Goal: Information Seeking & Learning: Learn about a topic

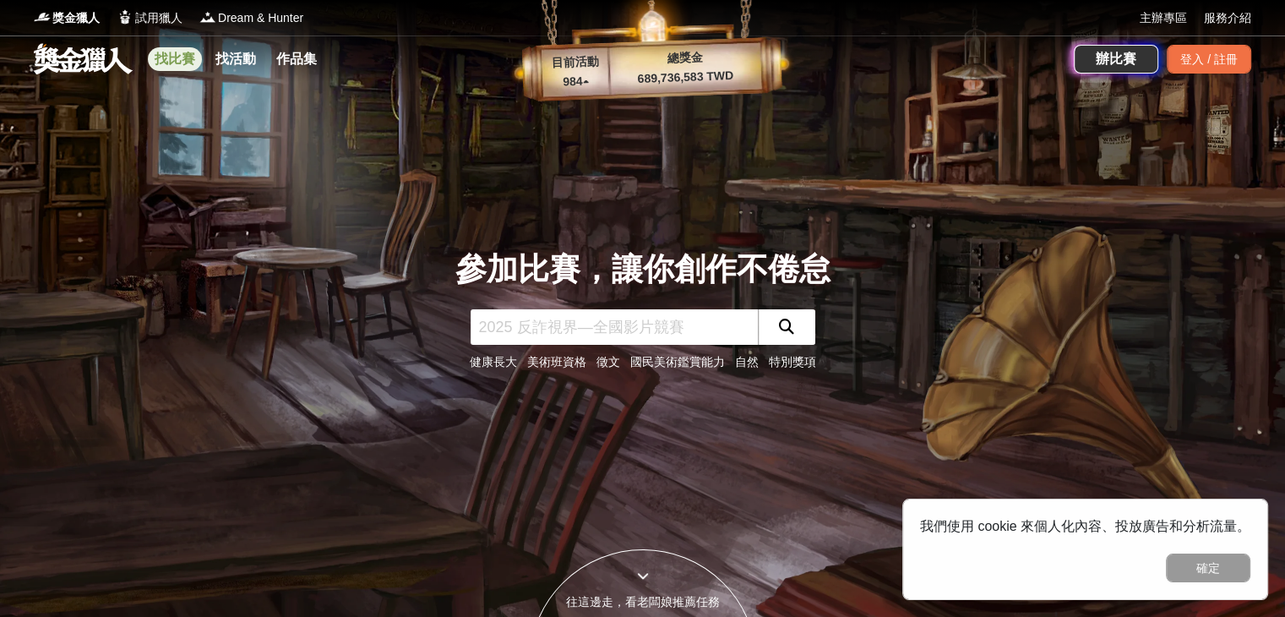
click at [177, 60] on link "找比賽" at bounding box center [175, 59] width 54 height 24
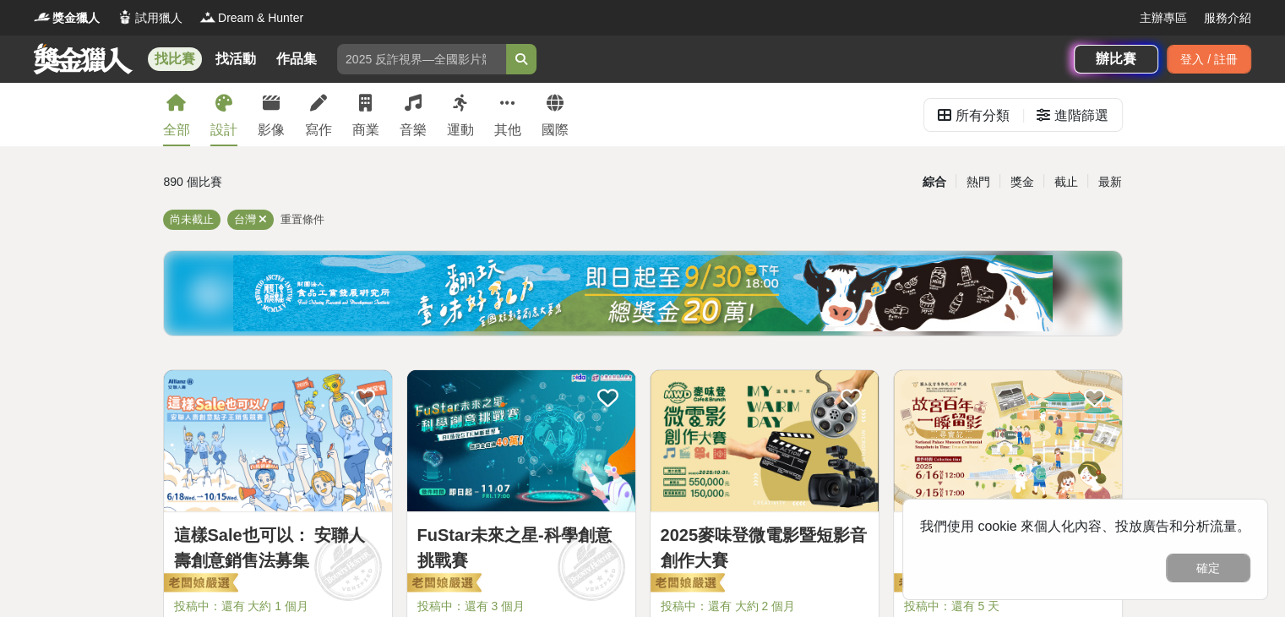
click at [223, 122] on div "設計" at bounding box center [223, 130] width 27 height 20
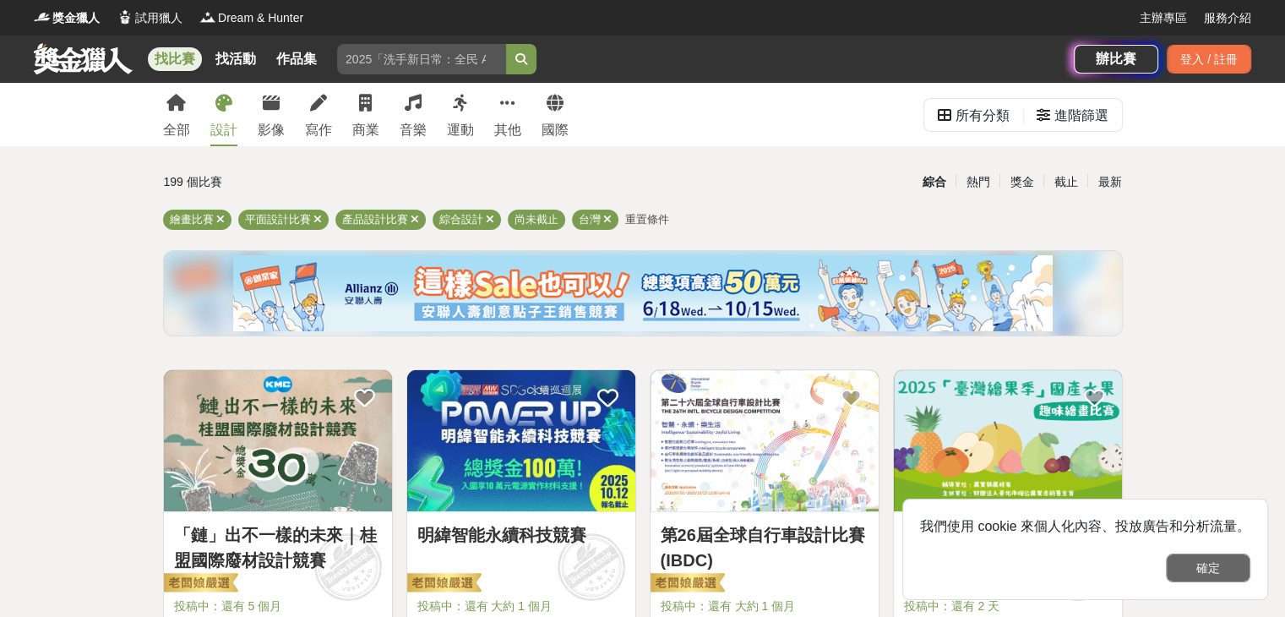
click at [1207, 568] on button "確定" at bounding box center [1208, 568] width 85 height 29
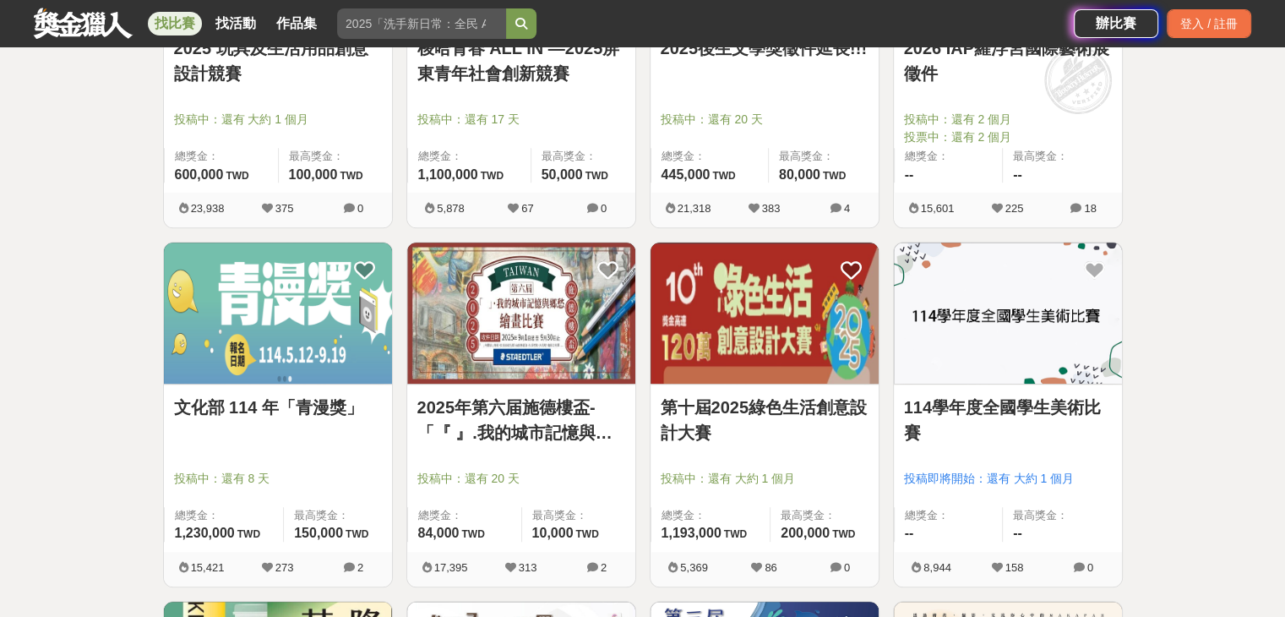
scroll to position [1014, 0]
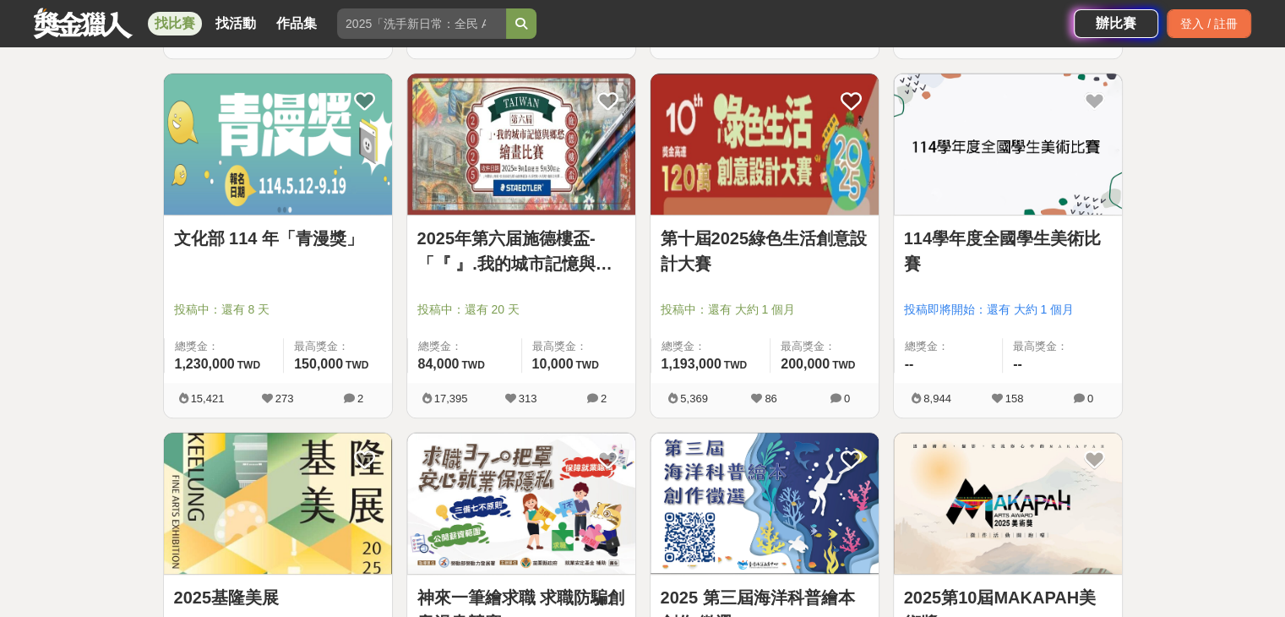
click at [745, 199] on img at bounding box center [765, 144] width 228 height 141
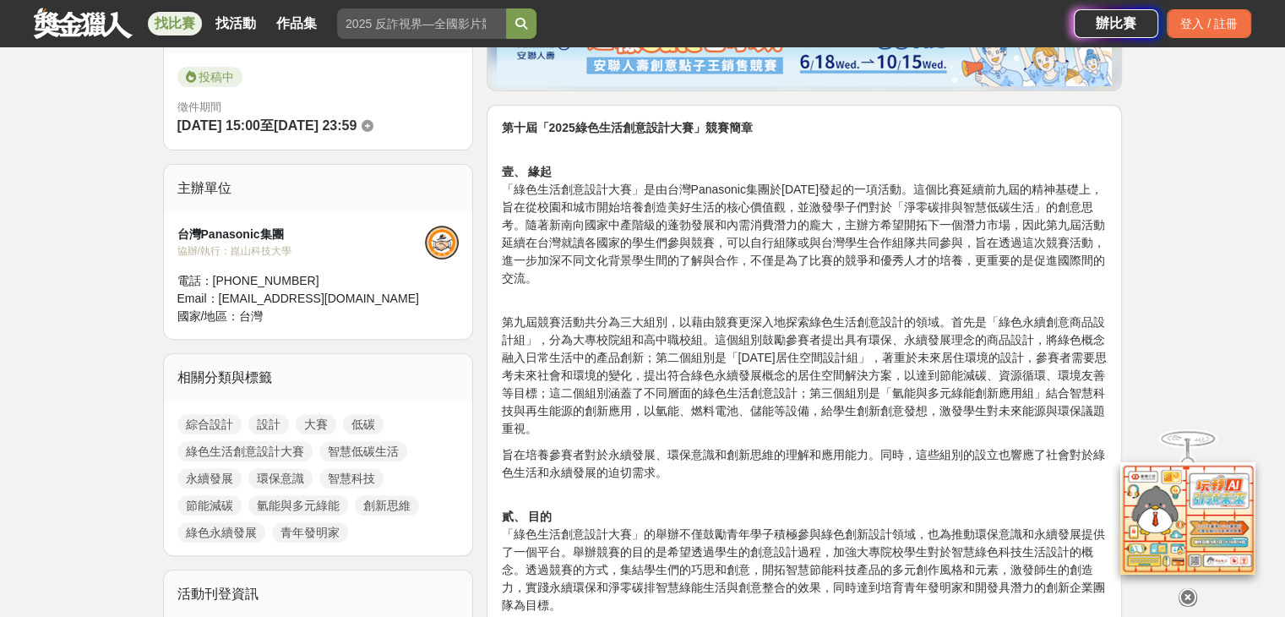
scroll to position [507, 0]
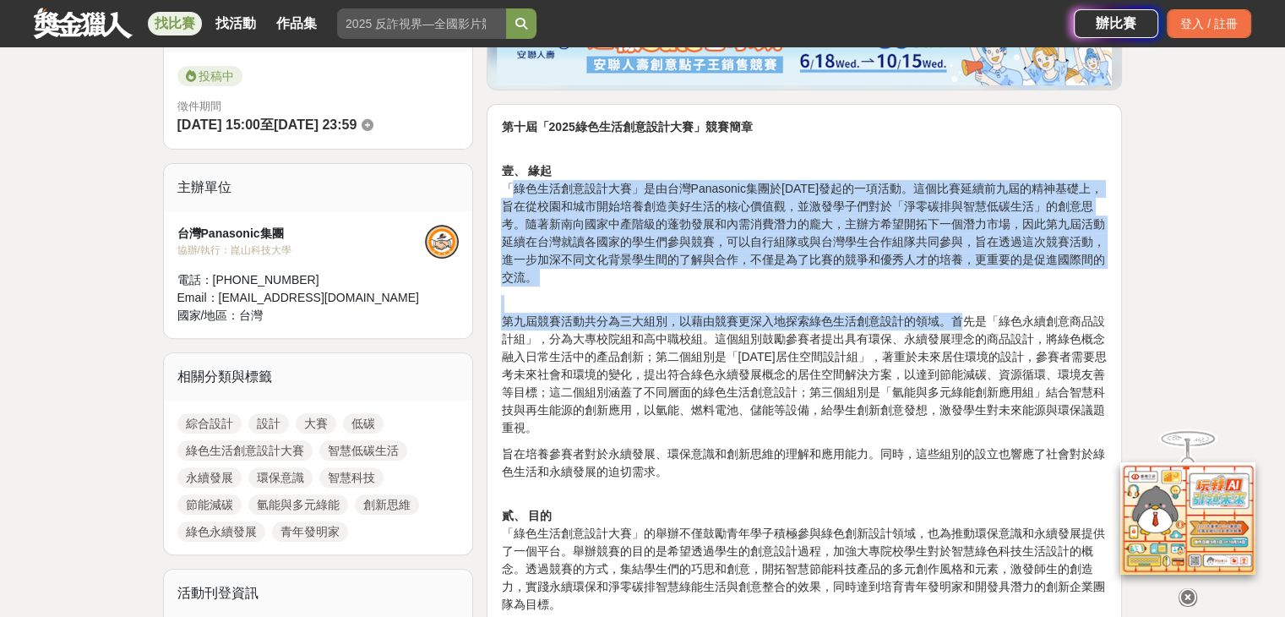
drag, startPoint x: 516, startPoint y: 190, endPoint x: 964, endPoint y: 315, distance: 465.9
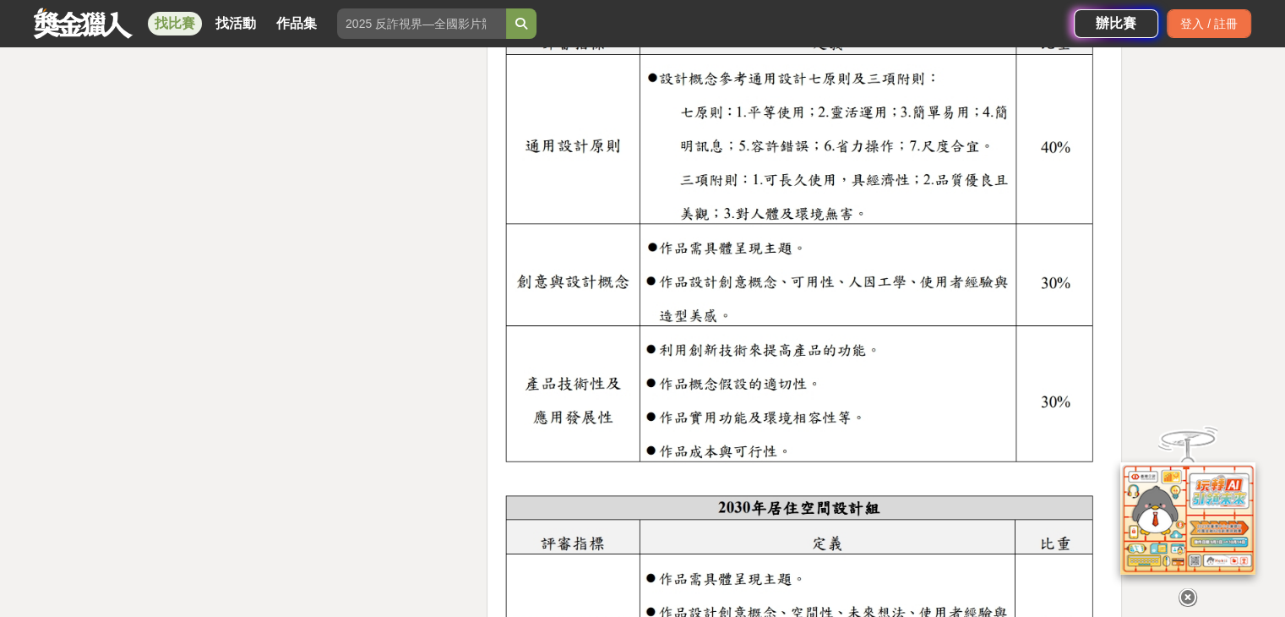
scroll to position [2789, 0]
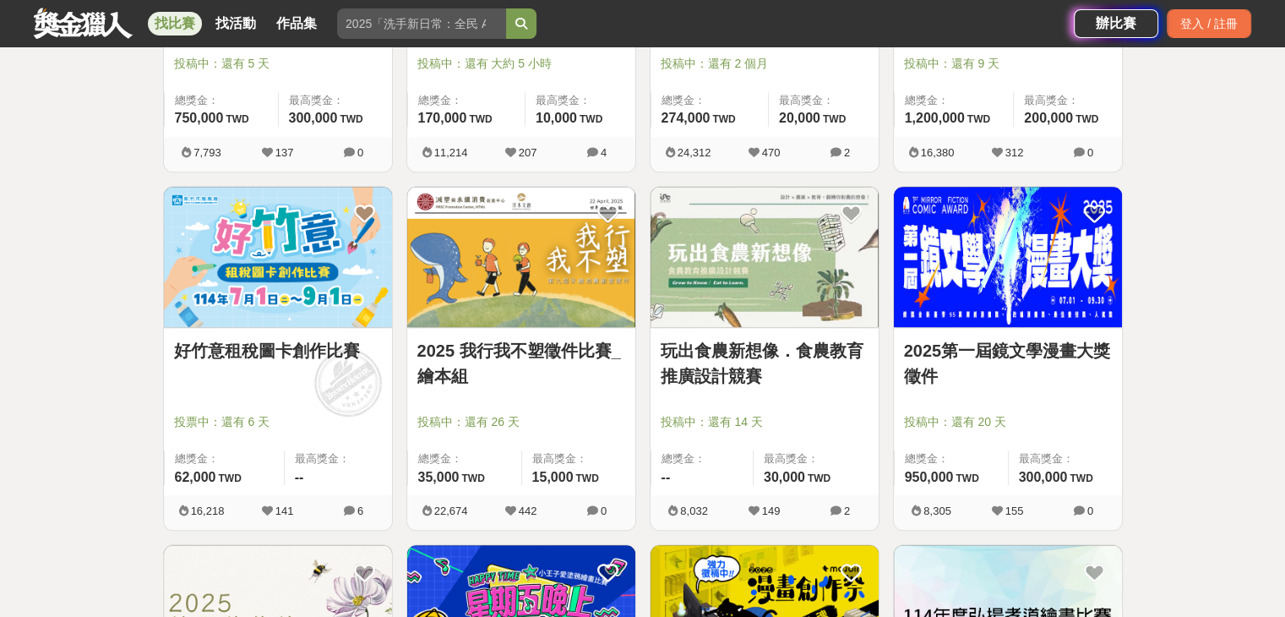
scroll to position [1606, 0]
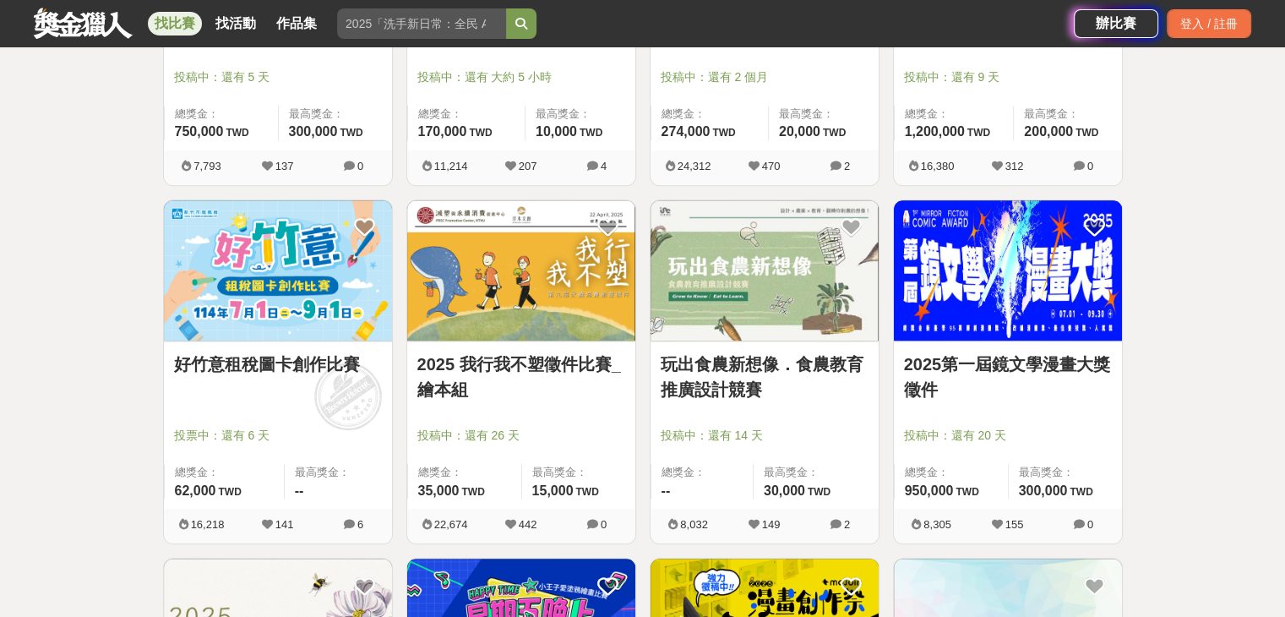
click at [557, 304] on img at bounding box center [521, 270] width 228 height 141
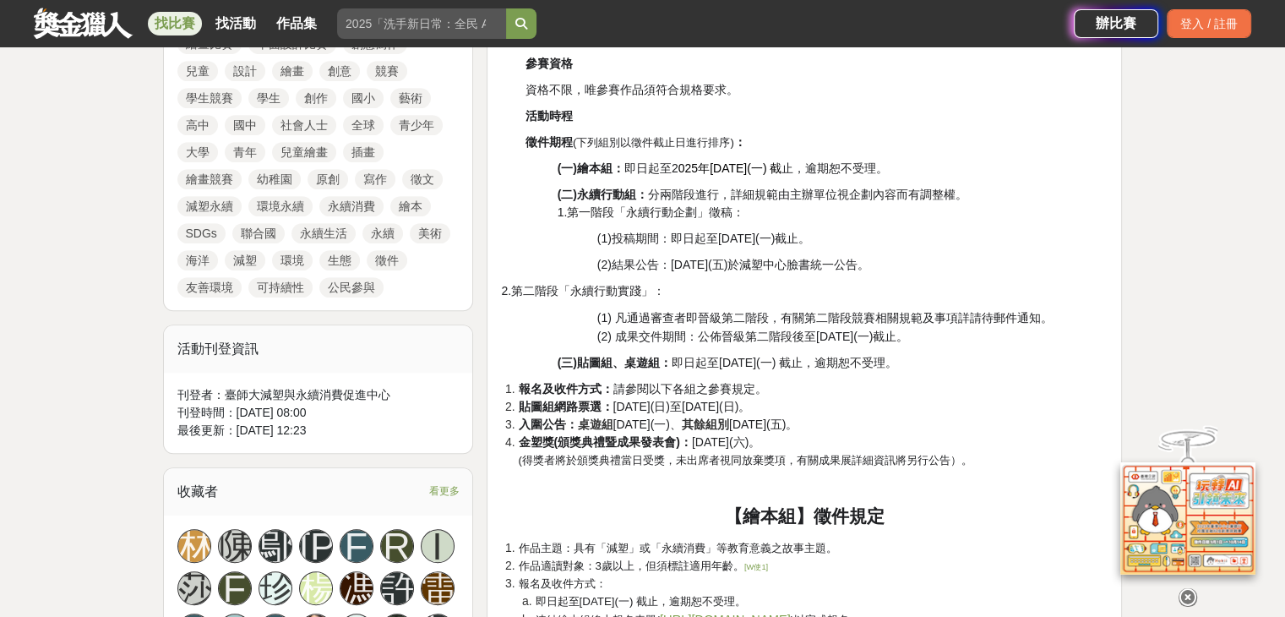
scroll to position [845, 0]
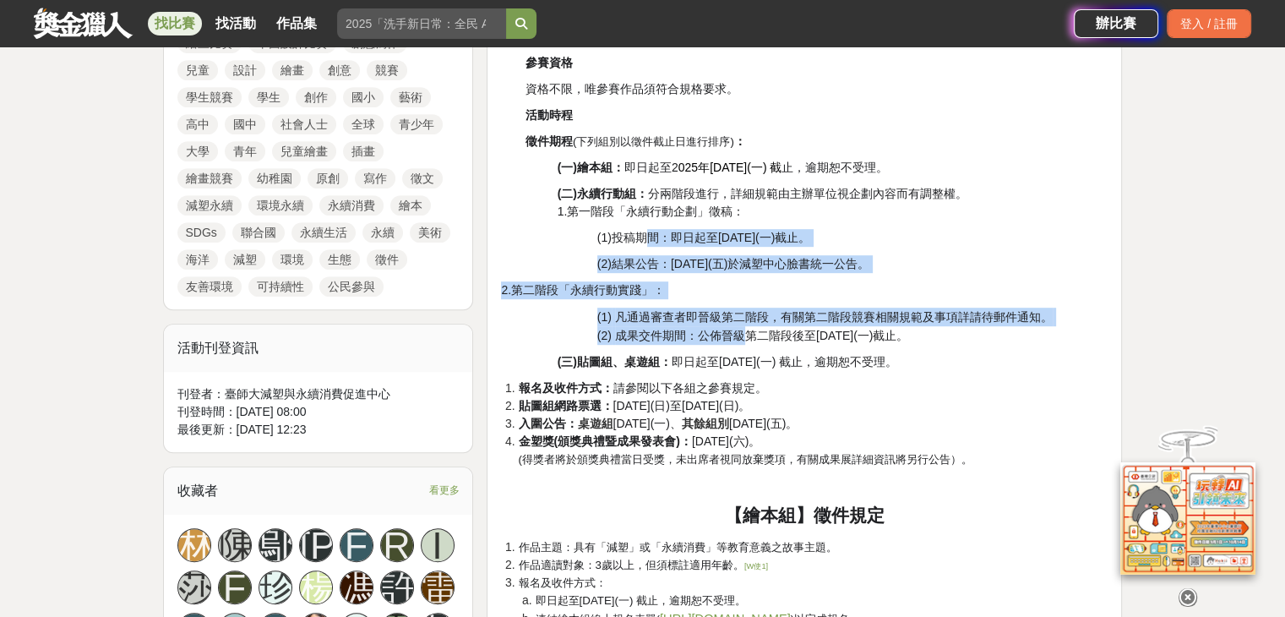
drag, startPoint x: 644, startPoint y: 235, endPoint x: 750, endPoint y: 339, distance: 148.8
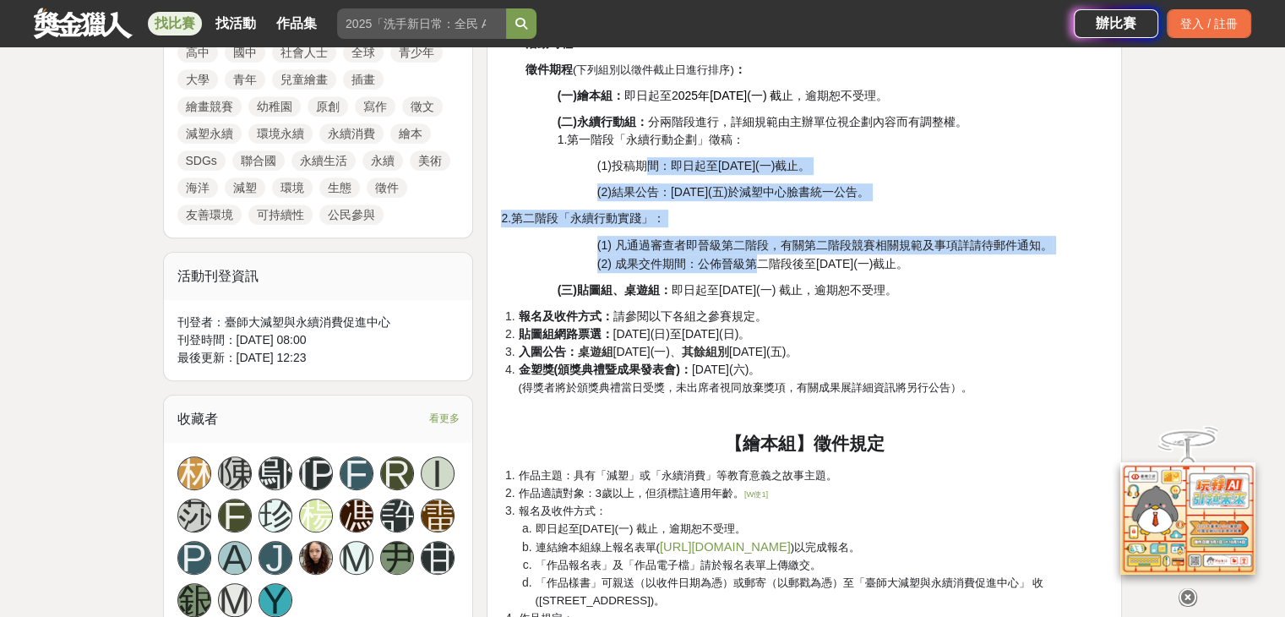
scroll to position [1014, 0]
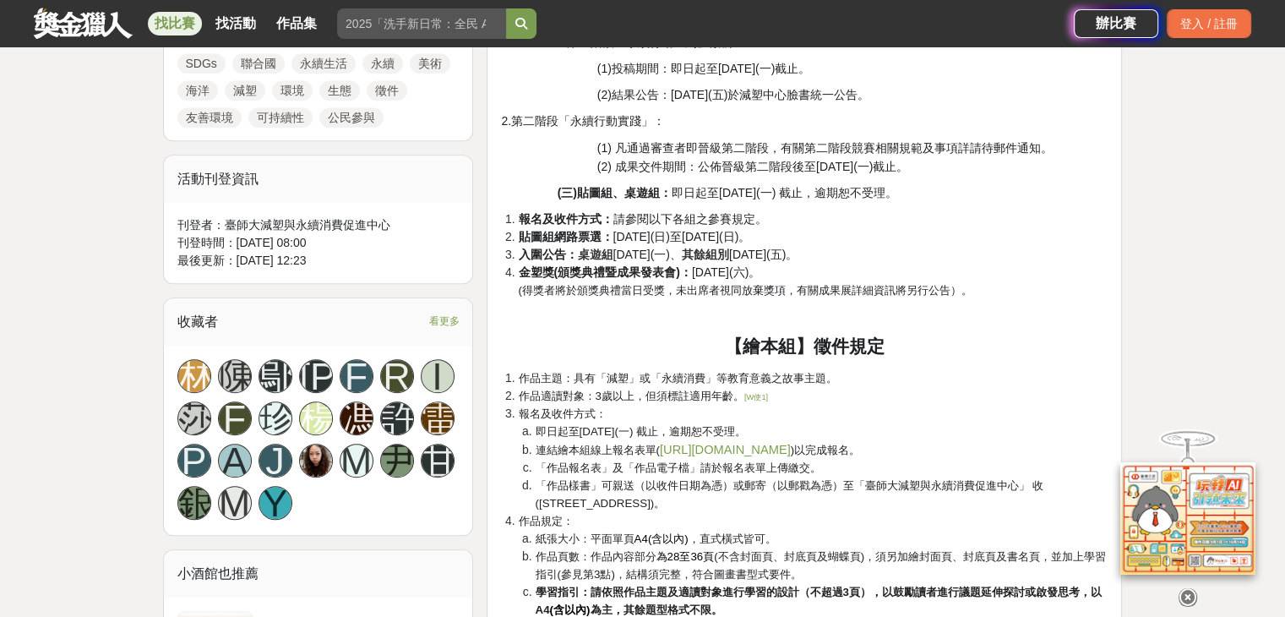
click at [764, 291] on span "(得獎者將於頒獎典禮當日受獎，未出席者視同放棄獎項，有關成果展詳細資訊將另行公告）。" at bounding box center [745, 290] width 454 height 13
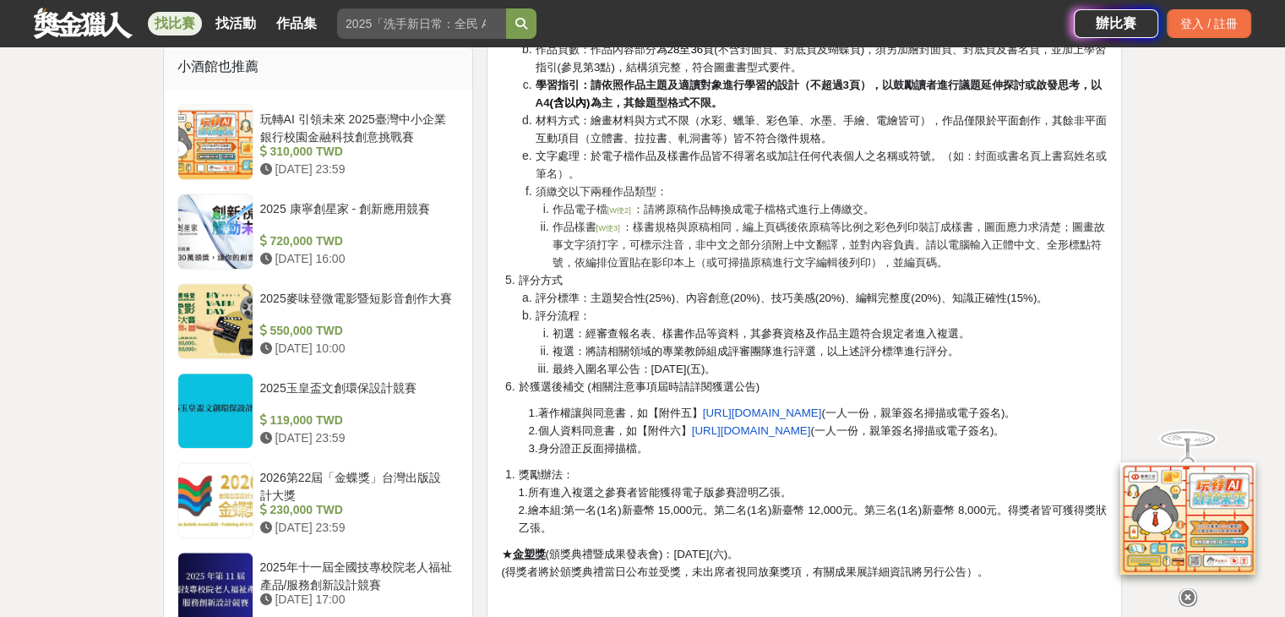
scroll to position [1606, 0]
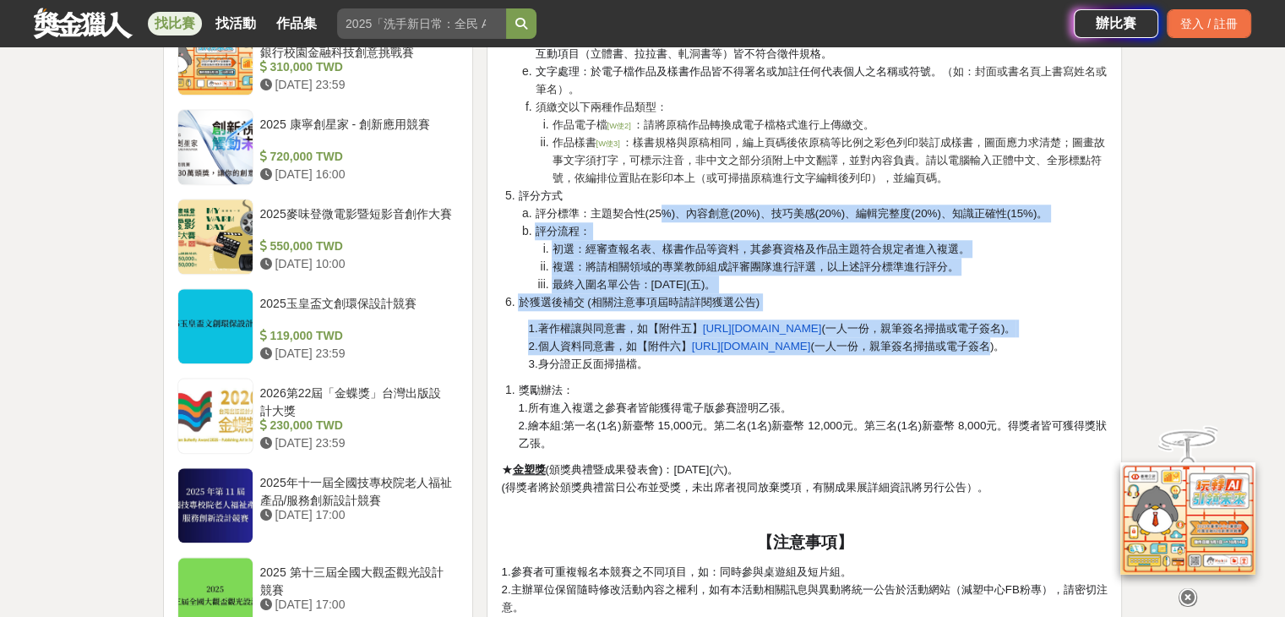
drag, startPoint x: 663, startPoint y: 215, endPoint x: 991, endPoint y: 344, distance: 353.3
click at [991, 344] on div "[DATE]「我行！我不塑！」徵件活動簡章 緣起 研究數據顯示約有83億公噸人類製造的塑膠，多半被遺棄於垃圾掩埋場及海洋，造成巨大的汙染，也間接危害人類本身，…" at bounding box center [804, 119] width 607 height 2284
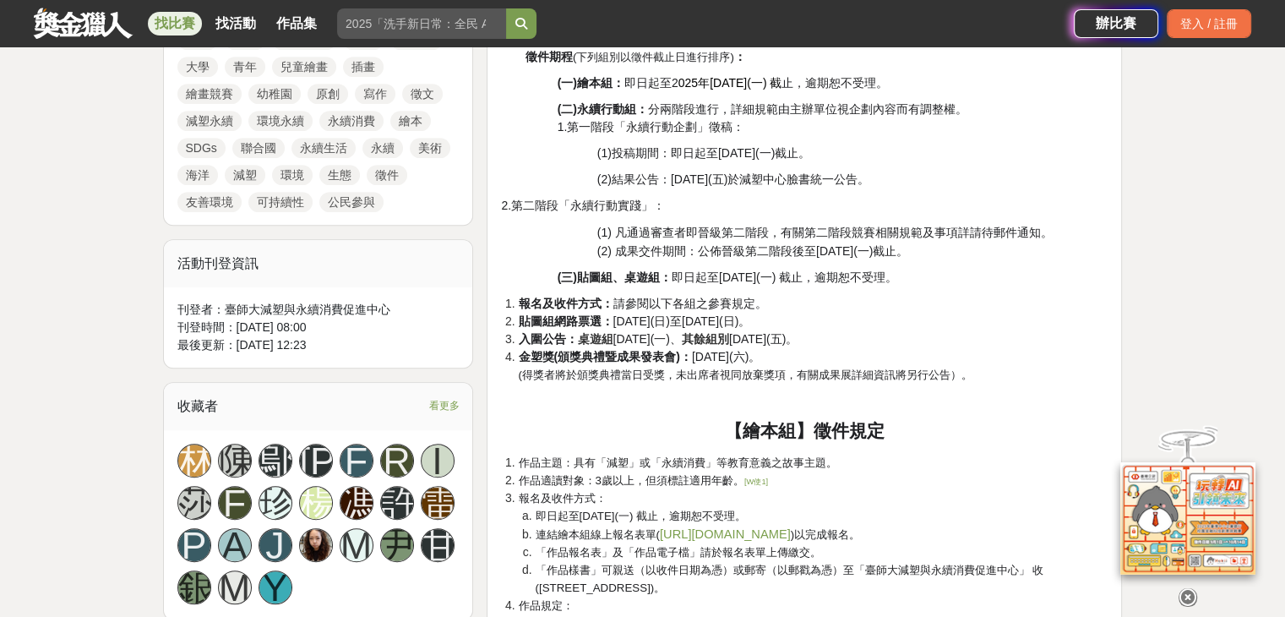
scroll to position [1014, 0]
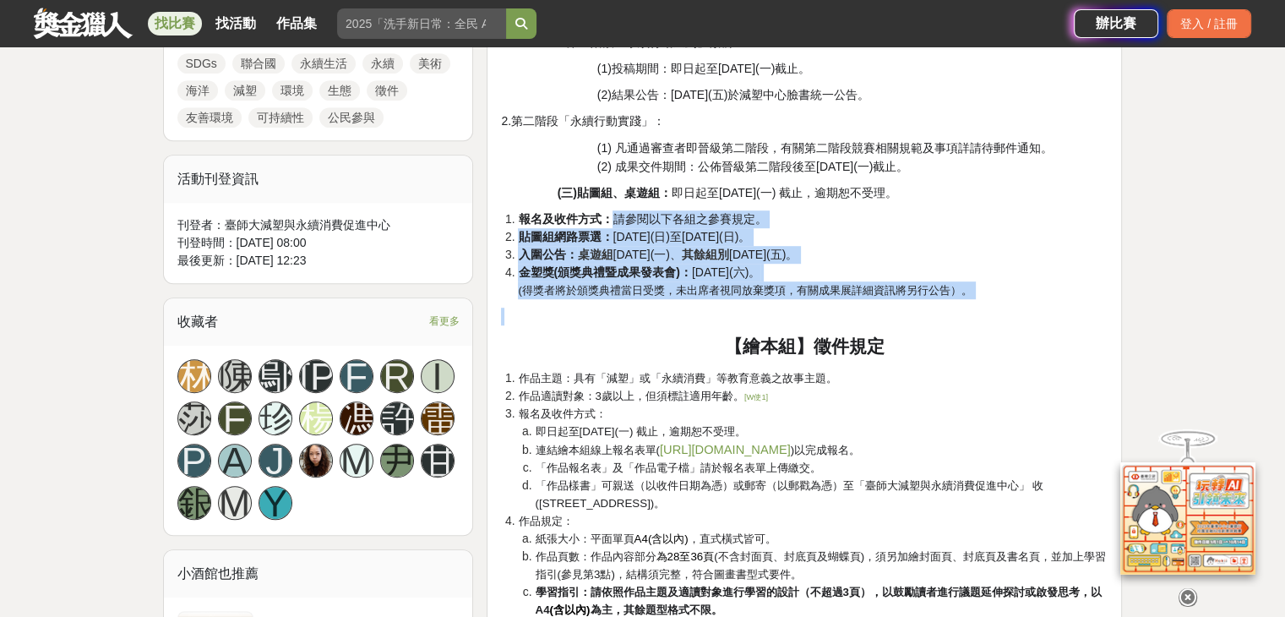
drag, startPoint x: 612, startPoint y: 221, endPoint x: 832, endPoint y: 308, distance: 236.4
click at [832, 308] on p at bounding box center [804, 317] width 607 height 18
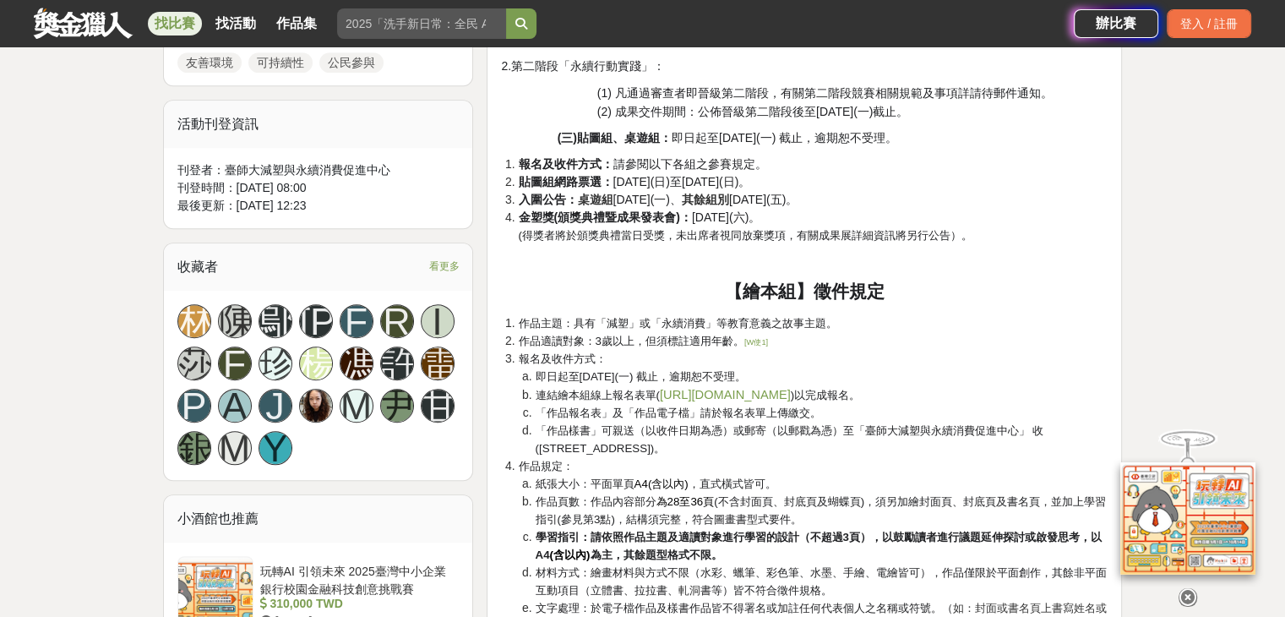
scroll to position [1099, 0]
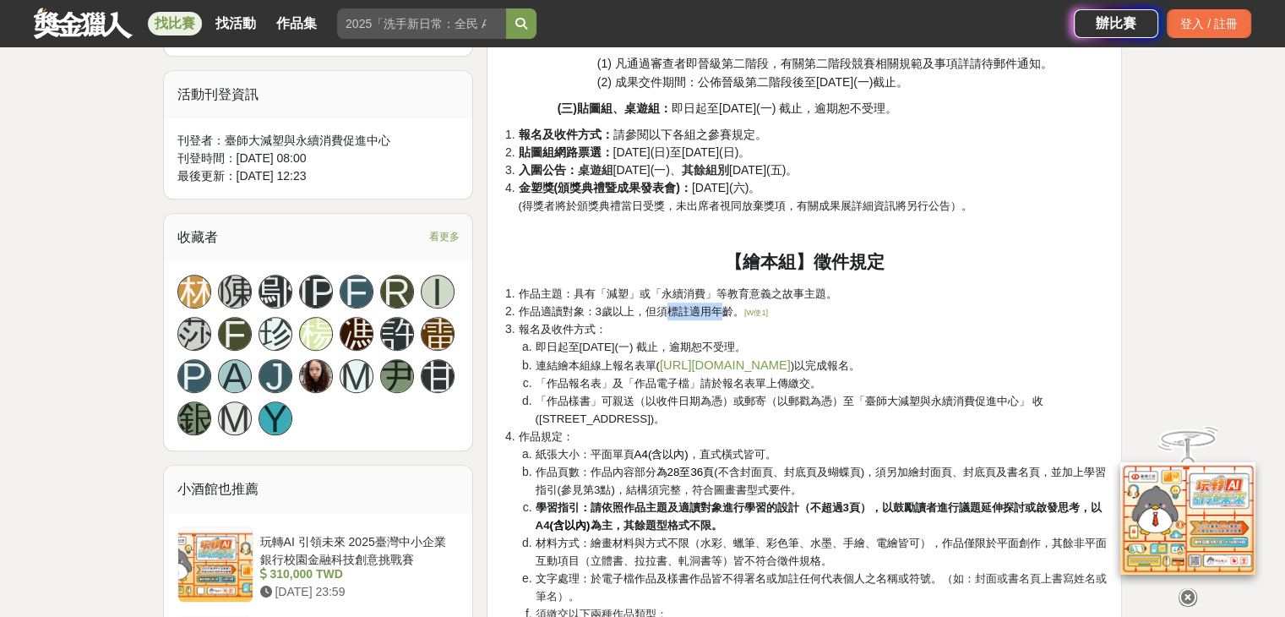
drag, startPoint x: 672, startPoint y: 311, endPoint x: 729, endPoint y: 315, distance: 57.6
click at [729, 315] on span "作品適讀對象：3歲以上，但須標註適用年齡。" at bounding box center [631, 311] width 226 height 13
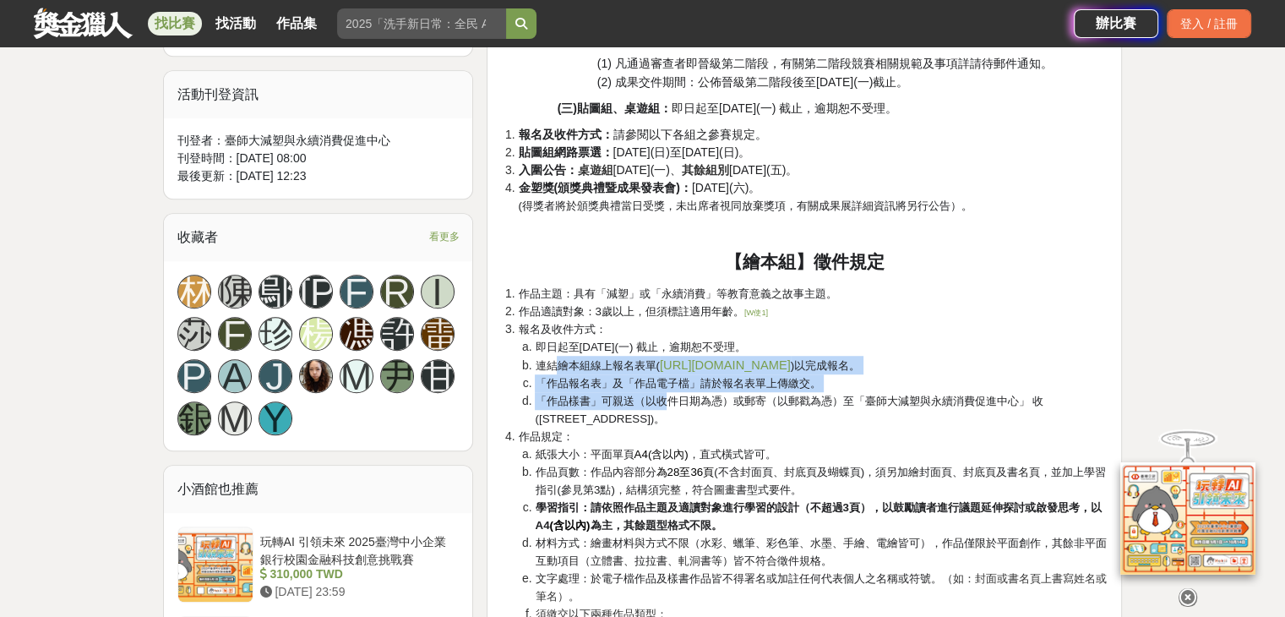
drag, startPoint x: 555, startPoint y: 364, endPoint x: 676, endPoint y: 402, distance: 126.7
click at [676, 402] on ol "即日起至[DATE](一) 截止，逾期恕不受理。 連結繪本組線上報名表單( [URL][DOMAIN_NAME] )以完成報名。 「作品報名表」及「作品電子檔…" at bounding box center [813, 383] width 590 height 90
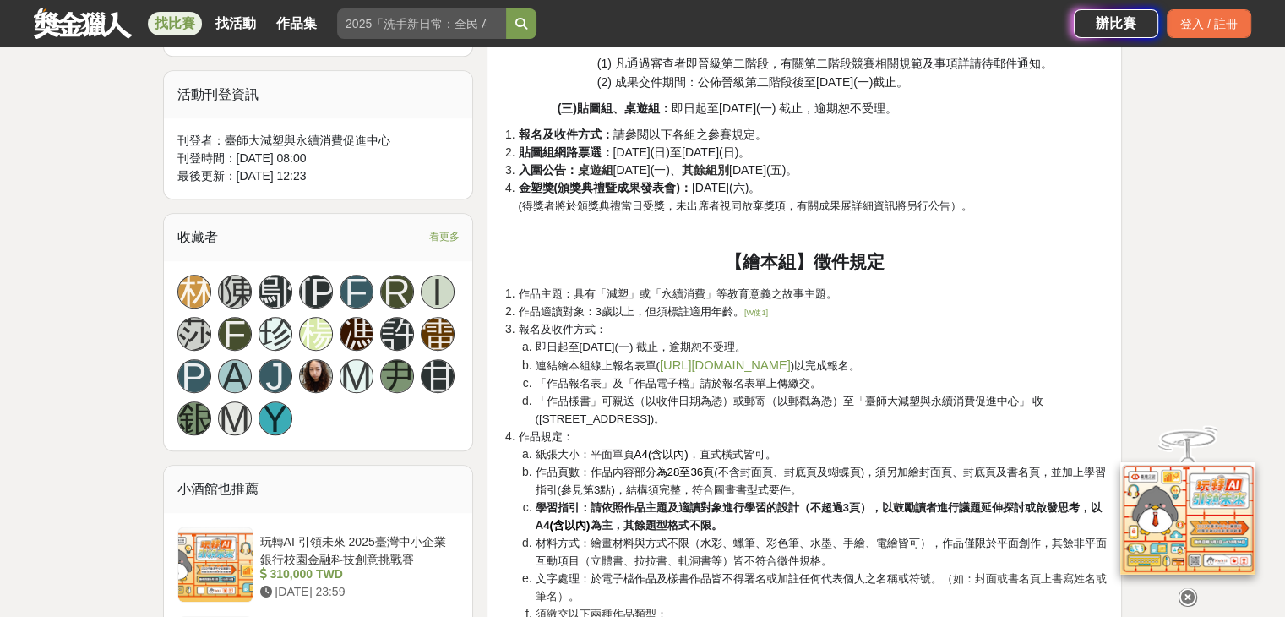
click at [701, 413] on li "「作品樣書」可親送（以收件日期為憑）或郵寄（以郵戳為憑）至「臺師大減塑與永續消費促進中心」 收([STREET_ADDRESS])。" at bounding box center [821, 409] width 573 height 35
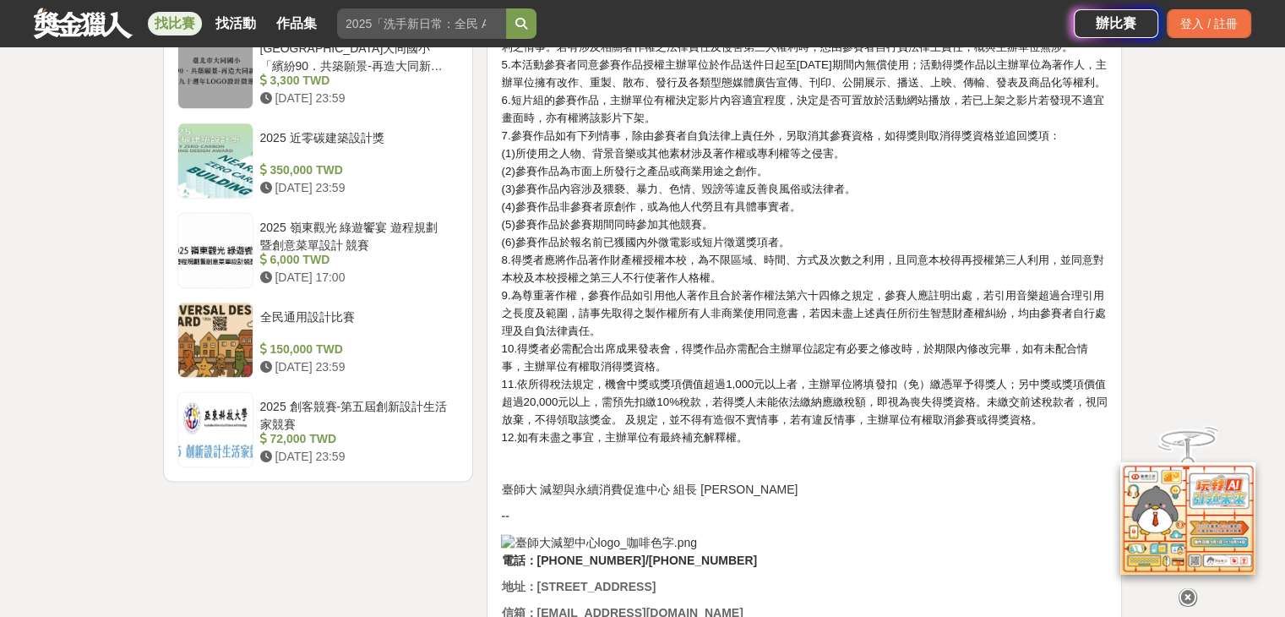
scroll to position [0, 0]
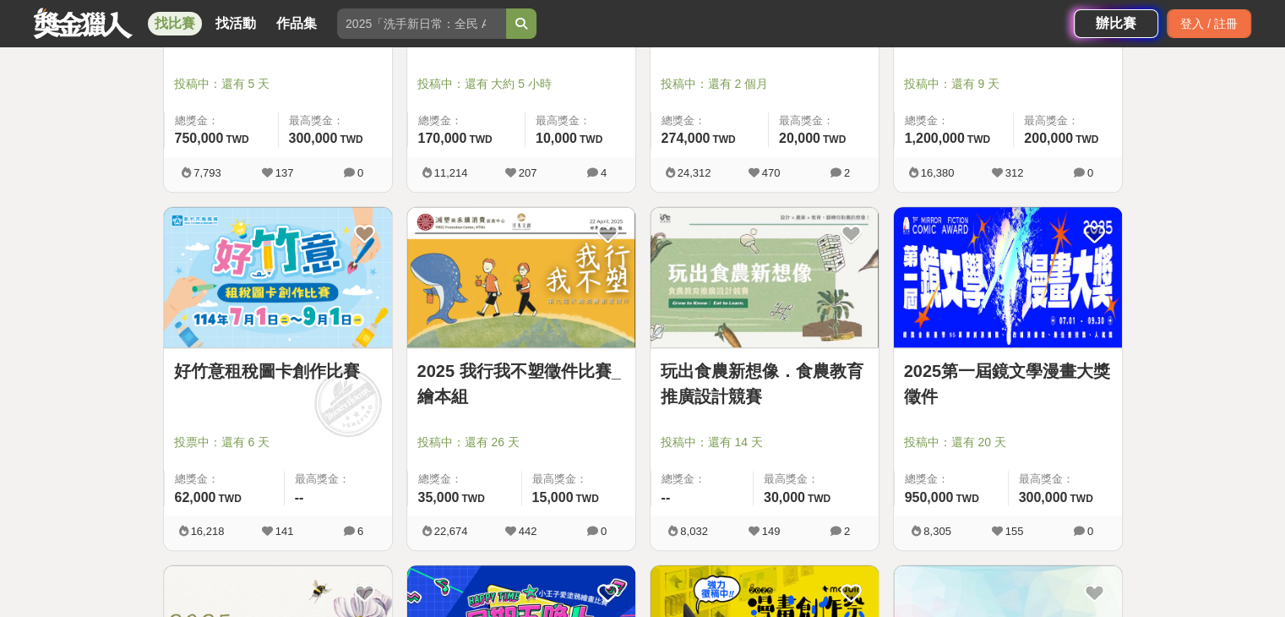
scroll to position [1606, 0]
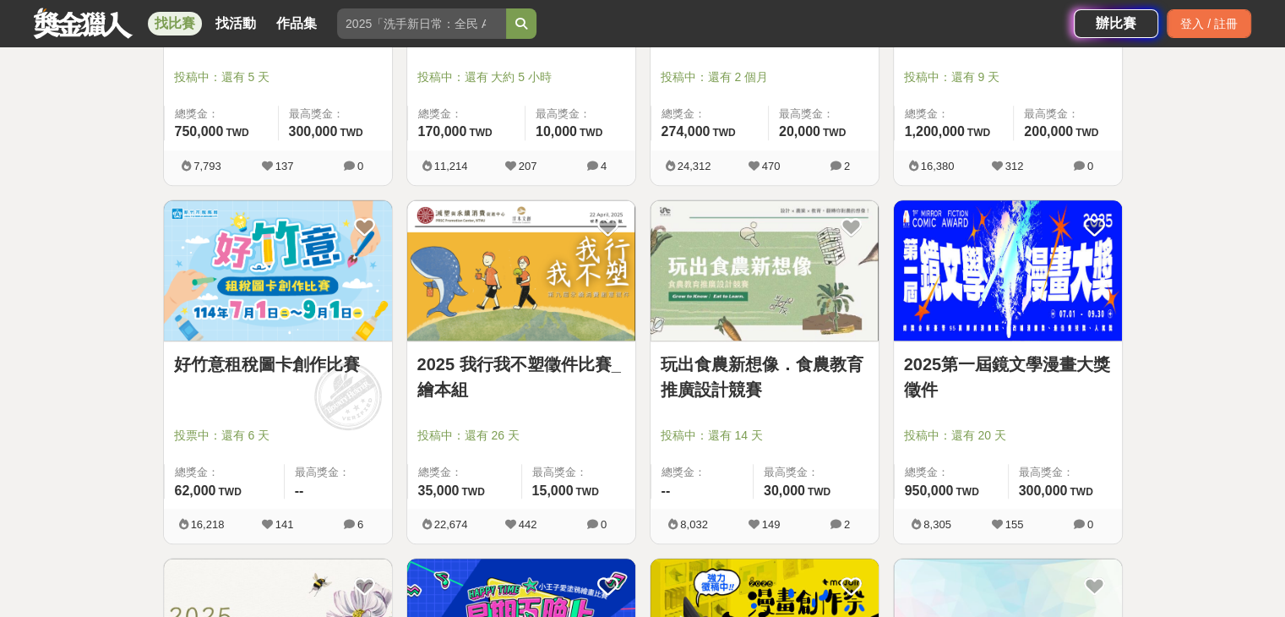
click at [1042, 274] on img at bounding box center [1008, 270] width 228 height 141
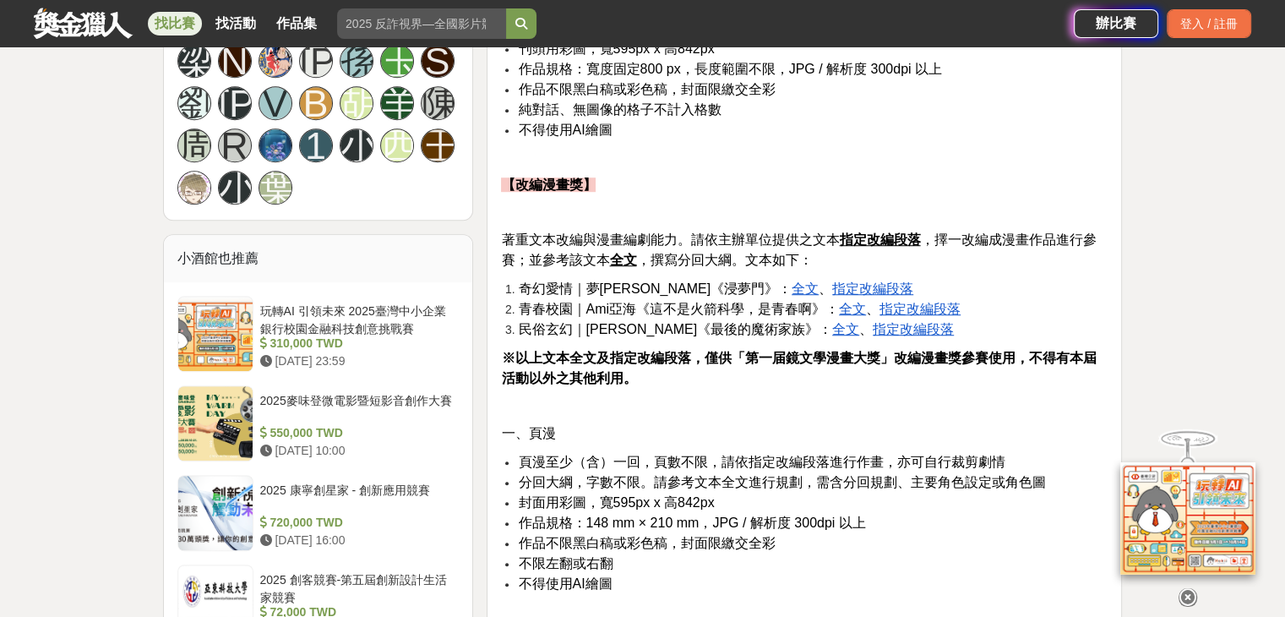
scroll to position [1352, 0]
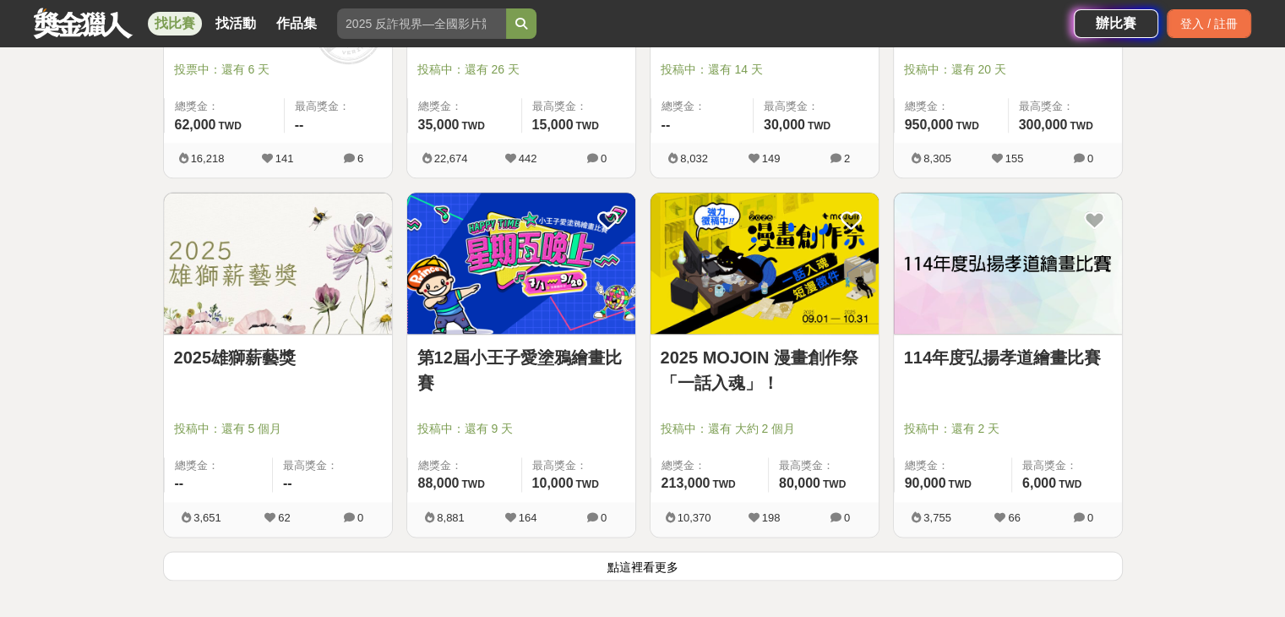
scroll to position [1944, 0]
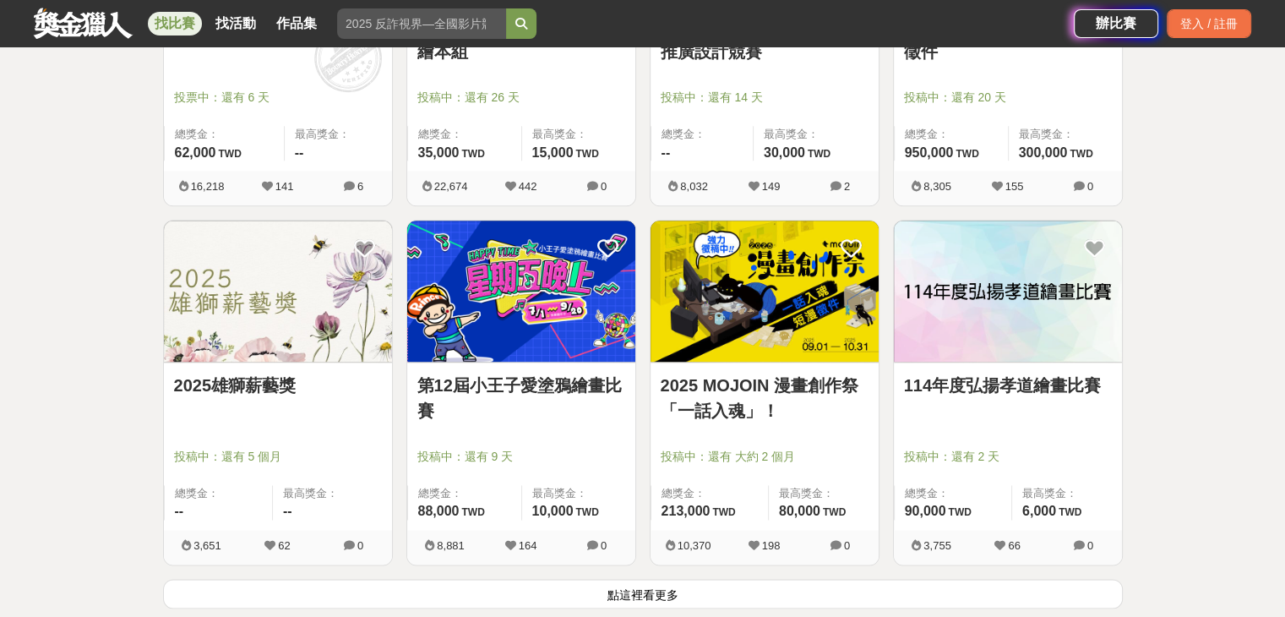
click at [771, 325] on img at bounding box center [765, 291] width 228 height 141
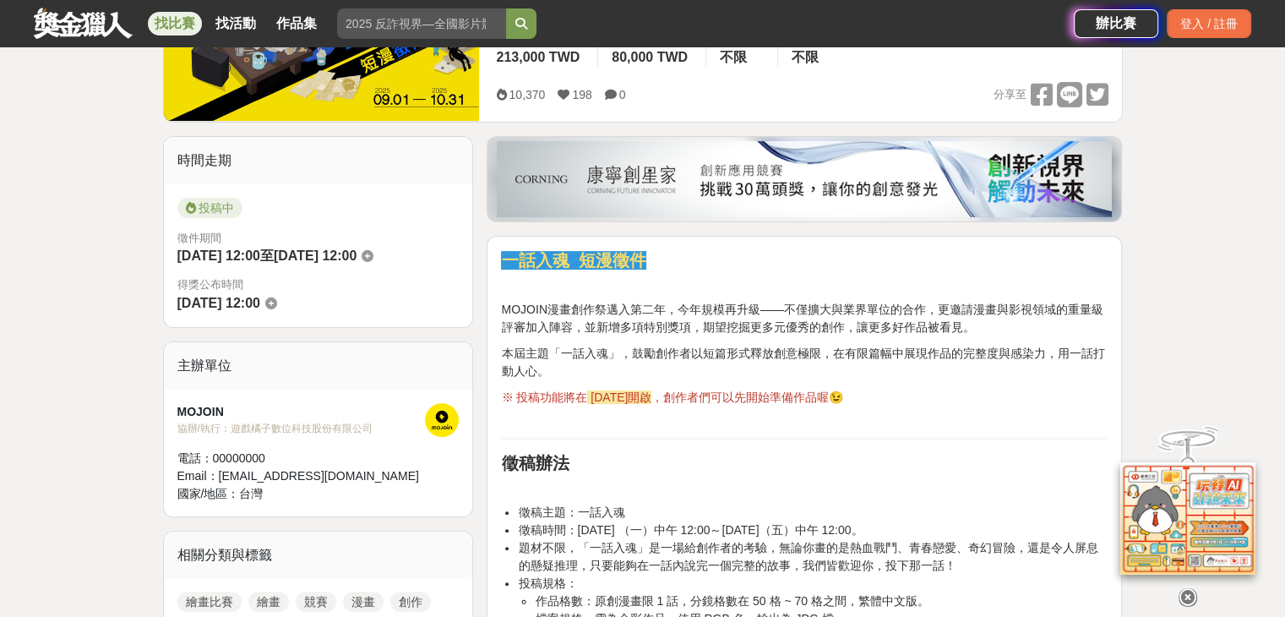
scroll to position [507, 0]
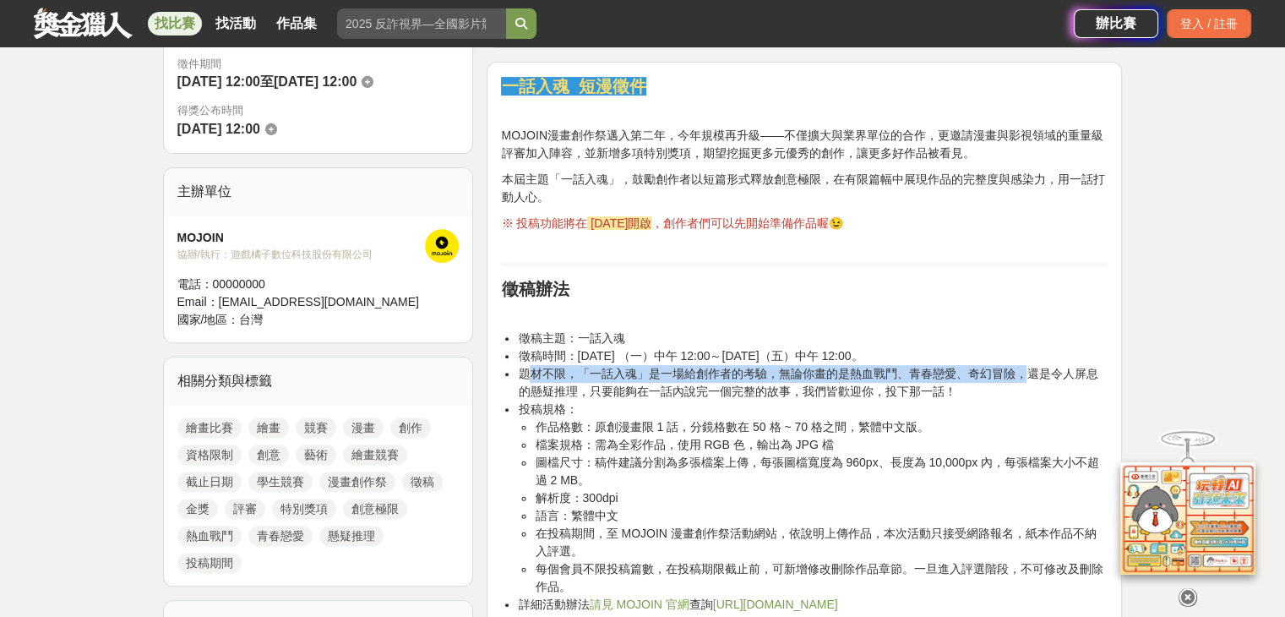
drag, startPoint x: 532, startPoint y: 376, endPoint x: 1026, endPoint y: 380, distance: 494.4
click at [1026, 380] on li "題材不限，「一話入魂」是一場給創作者的考驗，無論你畫的是熱血戰鬥、青春戀愛、奇幻冒險，還是令人屏息的懸疑推理，只要能夠在一話內說完一個完整的故事，我們皆歡迎你…" at bounding box center [813, 382] width 590 height 35
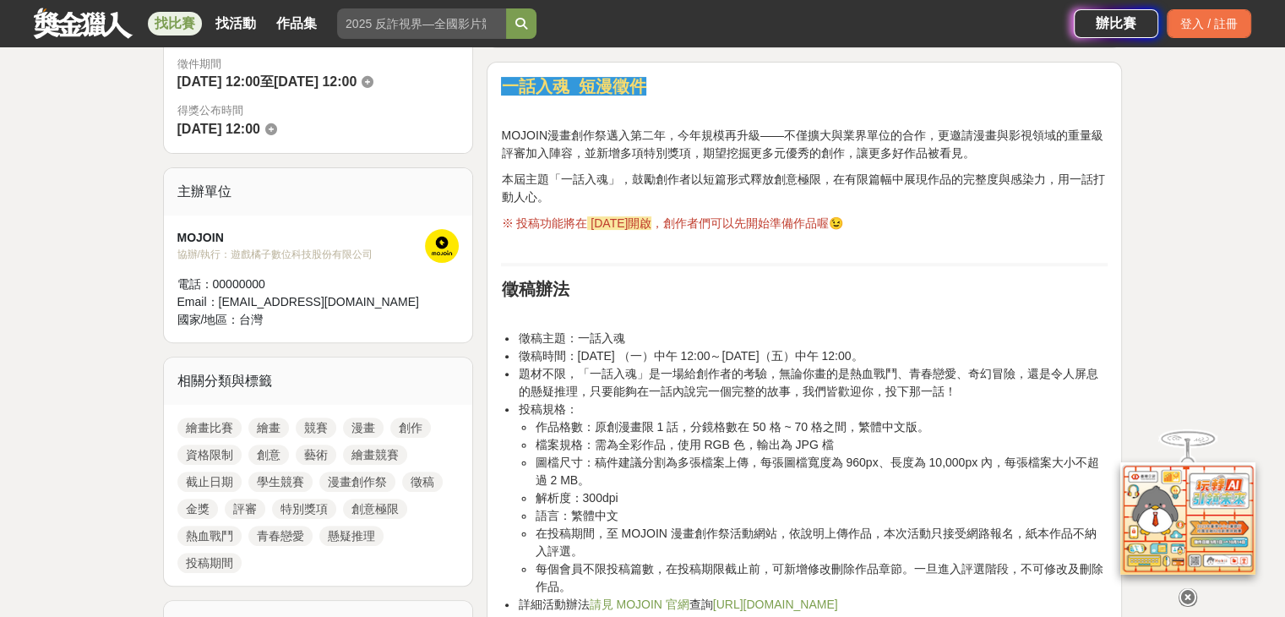
click at [1020, 401] on li "投稿規格： 作品格數：原創漫畫限 1 話，分鏡格數在 50 格 ~ 70 格之間，繁體中文版。 檔案規格：需為全彩作品，使用 RGB 色，輸出為 JPG 檔 …" at bounding box center [813, 498] width 590 height 195
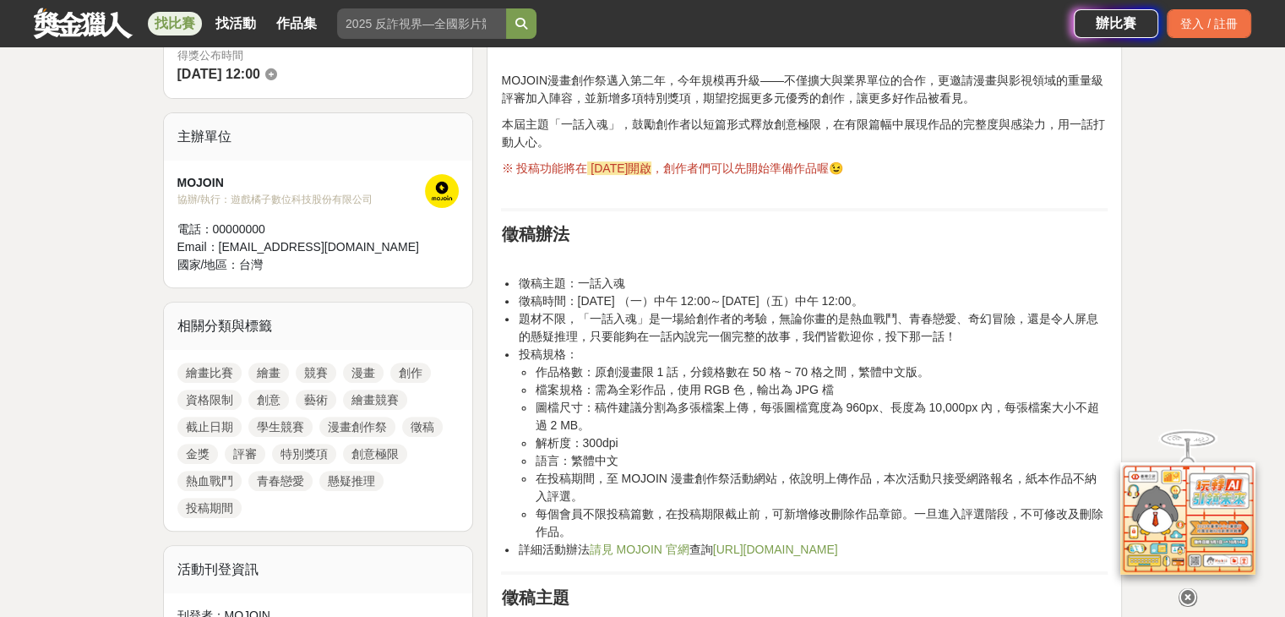
scroll to position [592, 0]
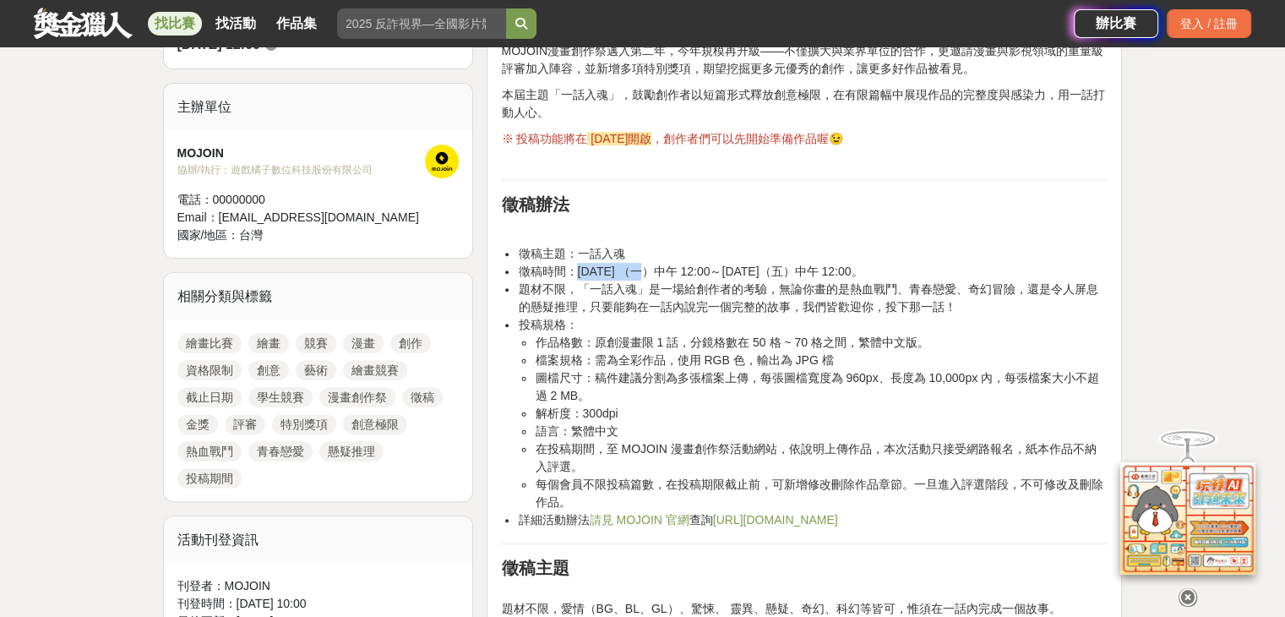
drag, startPoint x: 579, startPoint y: 269, endPoint x: 630, endPoint y: 273, distance: 50.9
click at [630, 273] on li "徵稿時間：[DATE] （一）中午 12:00～[DATE]（五）中午 12:00。" at bounding box center [813, 272] width 590 height 18
drag, startPoint x: 712, startPoint y: 363, endPoint x: 838, endPoint y: 365, distance: 126.8
click at [838, 365] on li "檔案規格：需為全彩作品，使用 RGB 色，輸出為 JPG 檔" at bounding box center [821, 361] width 573 height 18
click at [827, 385] on li "圖檔尺寸：稿件建議分割為多張檔案上傳，每張圖檔寬度為 960px、長度為 10,000px 內，每張檔案大小不超過 2 MB。" at bounding box center [821, 386] width 573 height 35
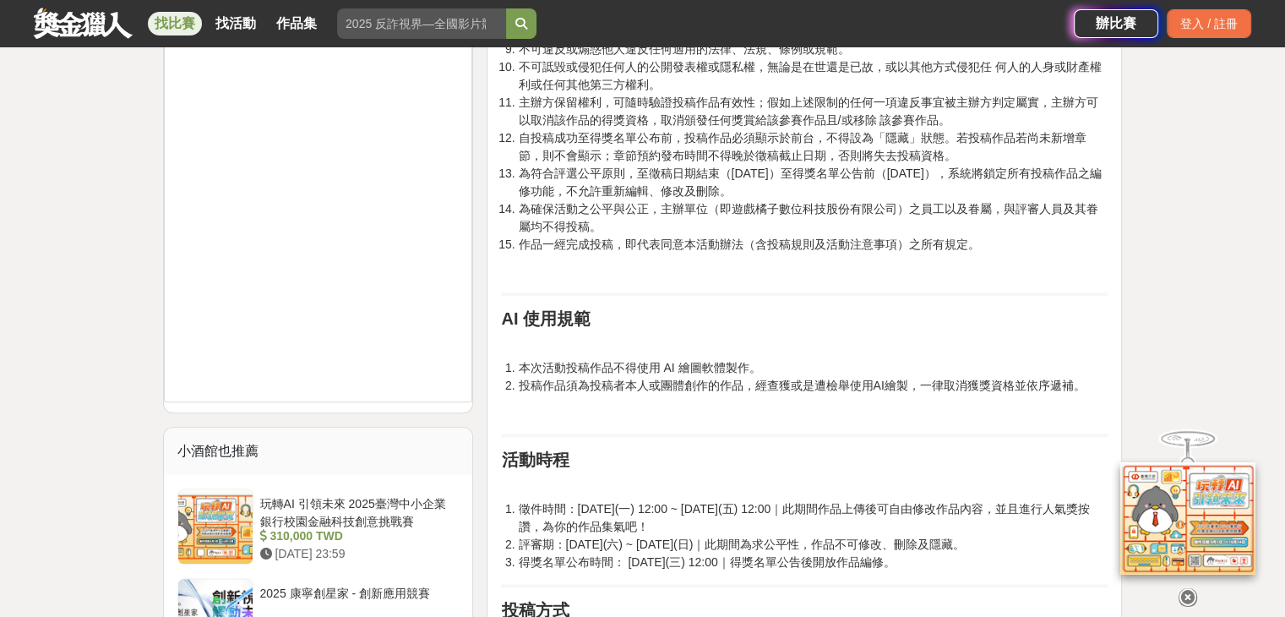
scroll to position [1521, 0]
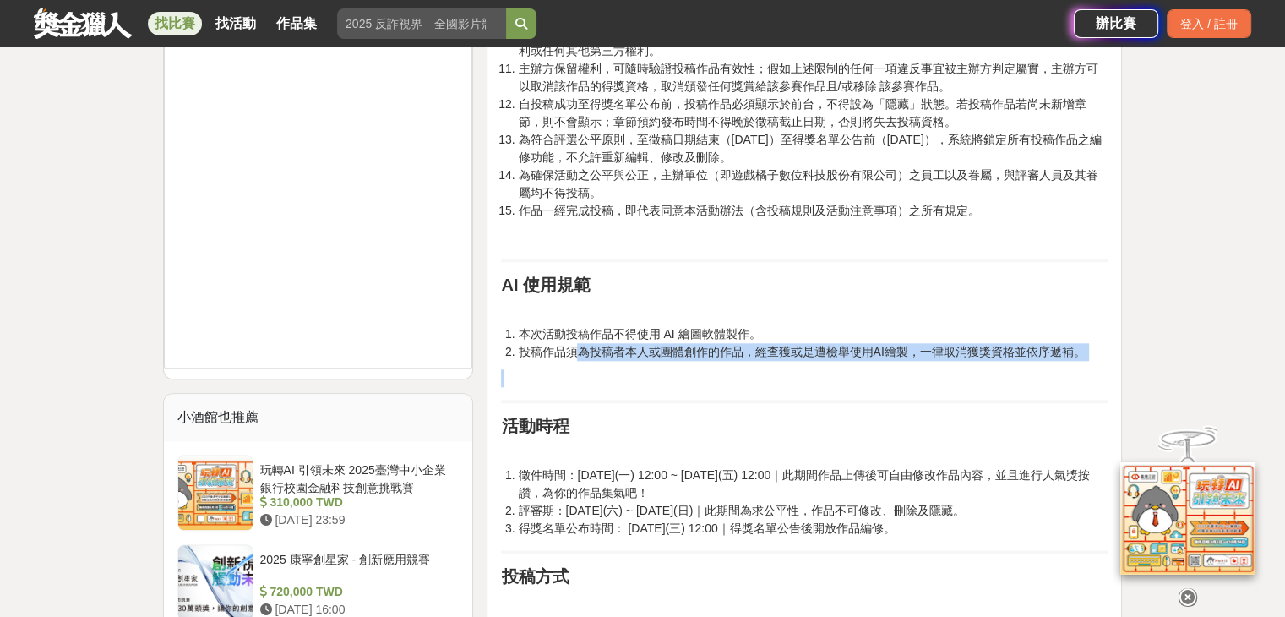
drag, startPoint x: 579, startPoint y: 350, endPoint x: 741, endPoint y: 357, distance: 162.4
click at [741, 357] on li "投稿作品須為投稿者本人或團體創作的作品，經查獲或是遭檢舉使用AI繪製，一律取消獲獎資格並依序遞補。" at bounding box center [813, 352] width 590 height 18
